Goal: Find specific page/section: Find specific page/section

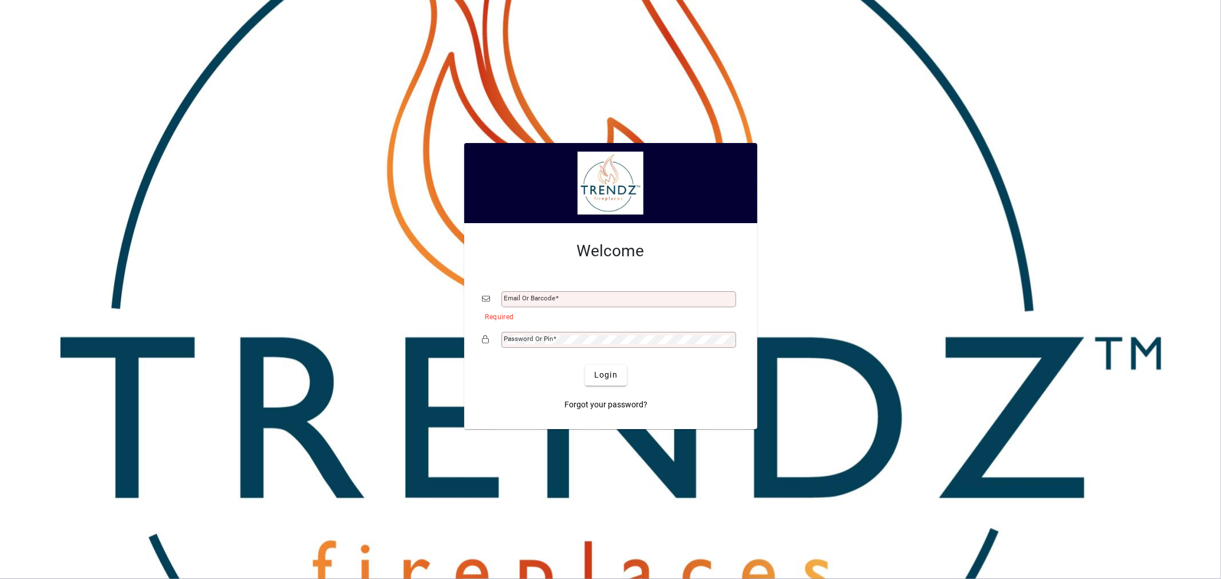
type input "**********"
click at [603, 377] on span "Login" at bounding box center [605, 375] width 23 height 12
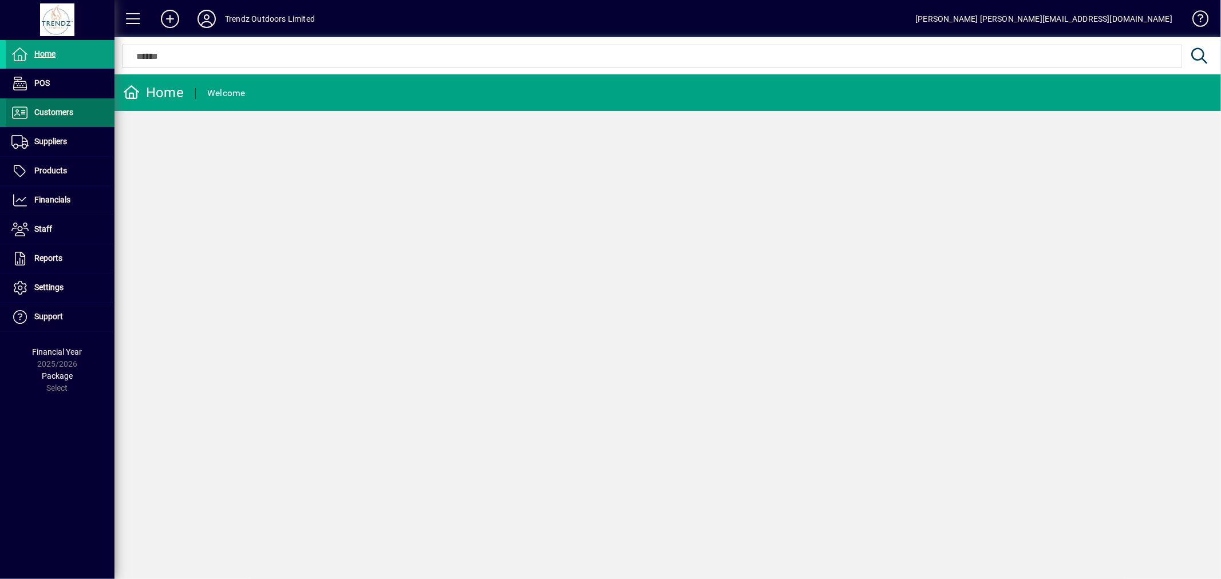
click at [24, 124] on span at bounding box center [60, 112] width 109 height 27
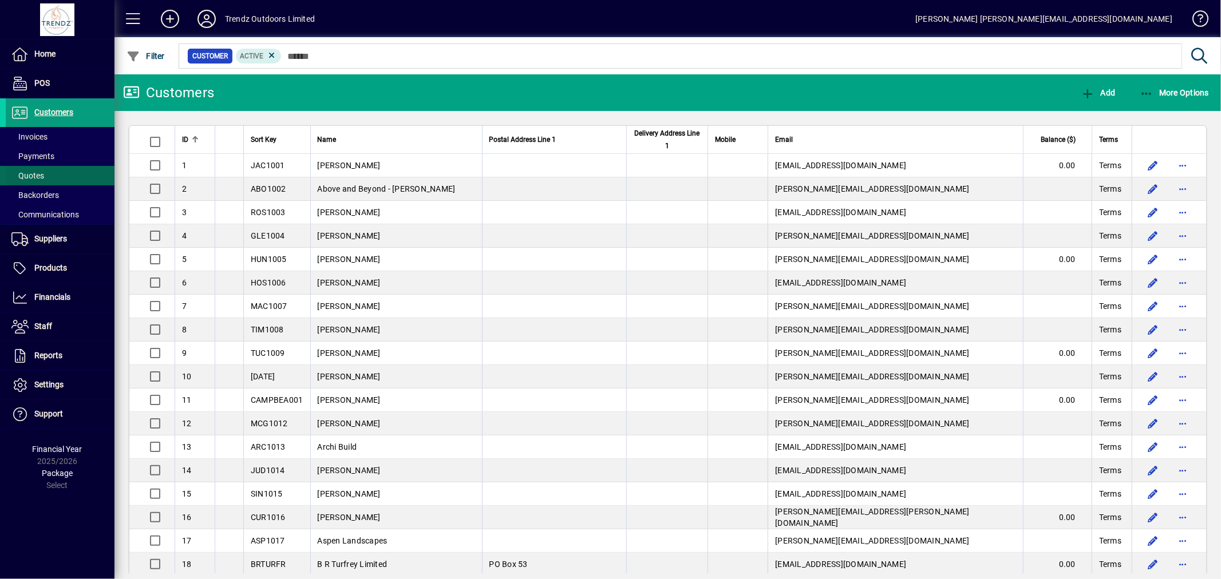
click at [33, 176] on span "Quotes" at bounding box center [27, 175] width 33 height 9
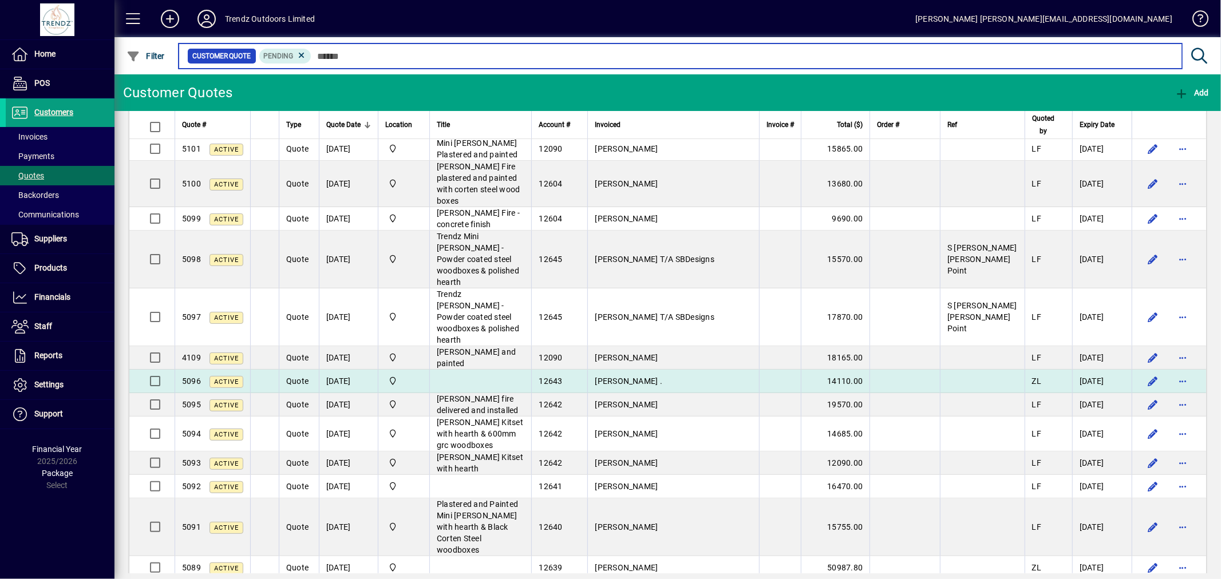
scroll to position [191, 0]
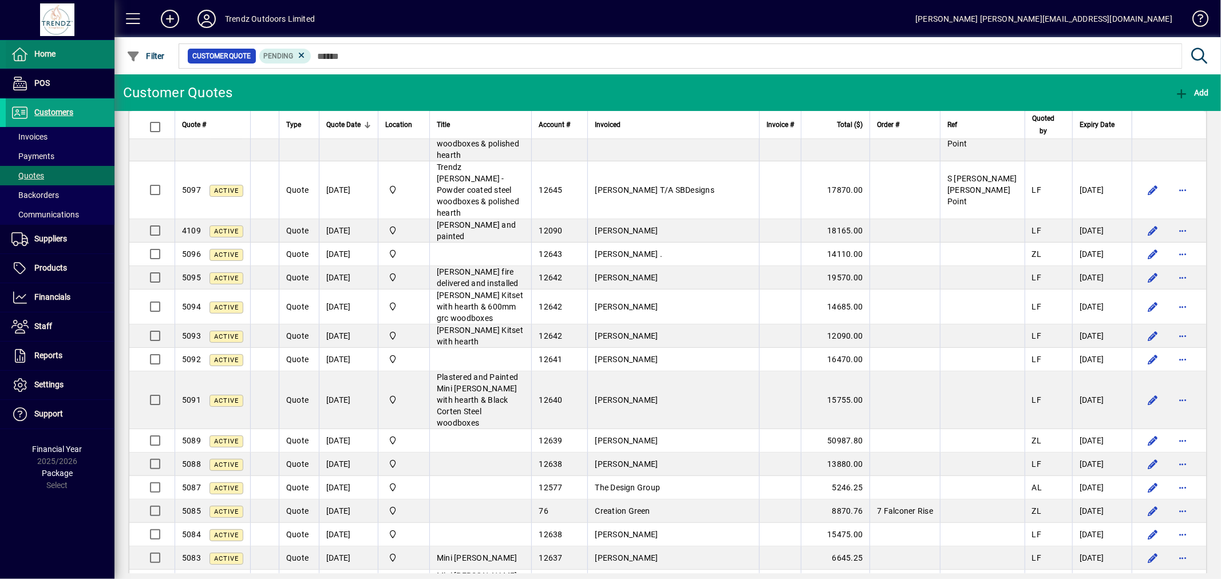
click at [42, 56] on span "Home" at bounding box center [44, 53] width 21 height 9
